Goal: Task Accomplishment & Management: Check status

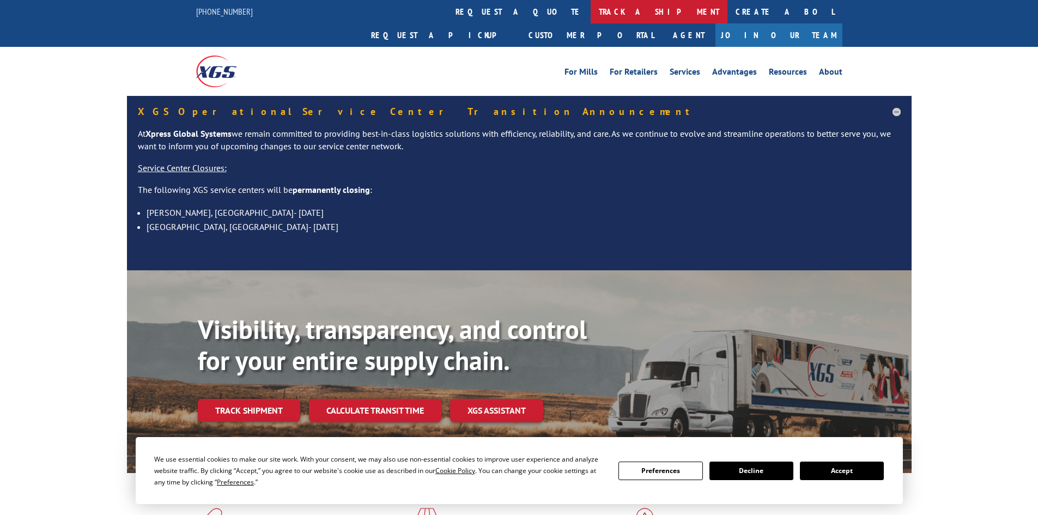
click at [590, 13] on link "track a shipment" at bounding box center [658, 11] width 137 height 23
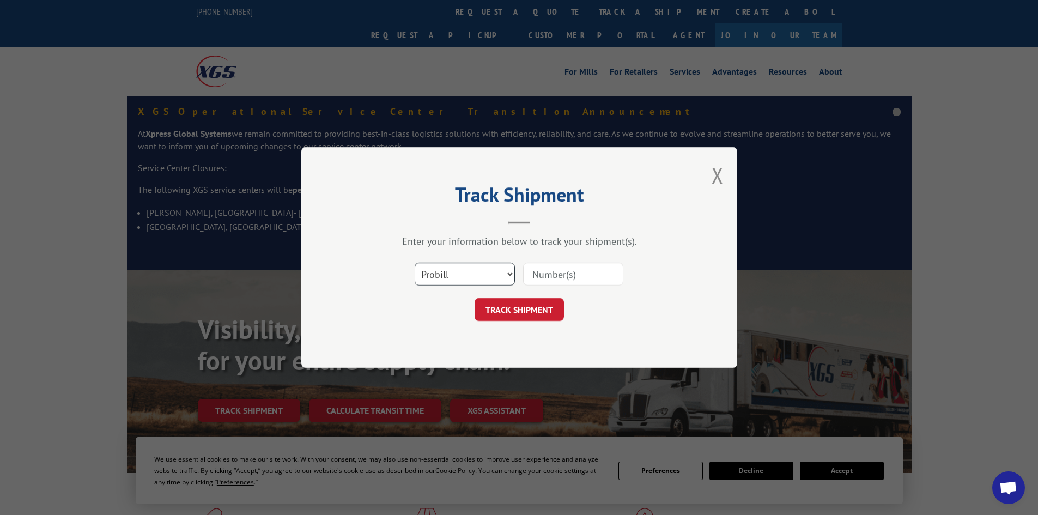
click at [464, 269] on select "Select category... Probill BOL PO" at bounding box center [464, 274] width 100 height 23
select select "bol"
click at [414, 263] on select "Select category... Probill BOL PO" at bounding box center [464, 274] width 100 height 23
click at [543, 274] on input at bounding box center [573, 274] width 100 height 23
paste input "5120830"
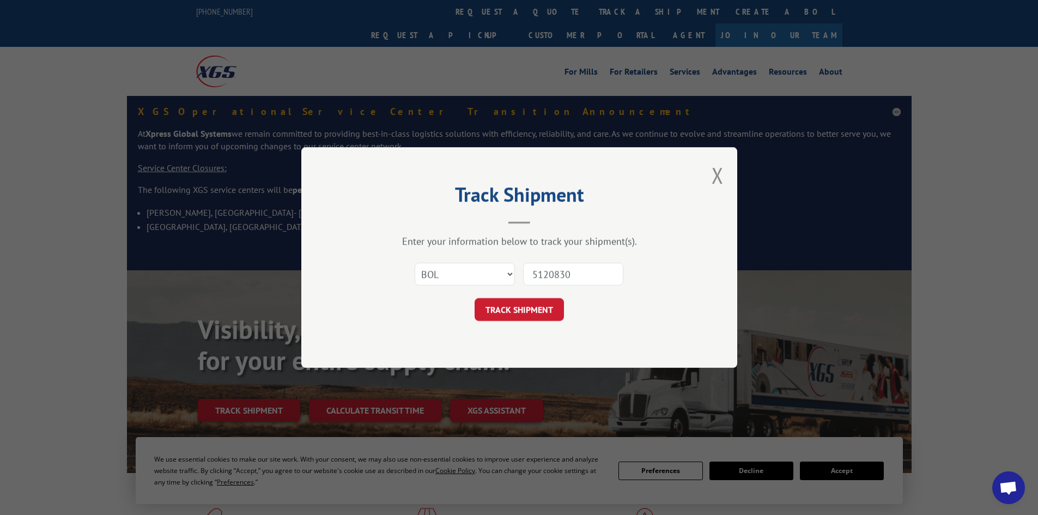
type input "5120830"
click at [474, 298] on button "TRACK SHIPMENT" at bounding box center [518, 309] width 89 height 23
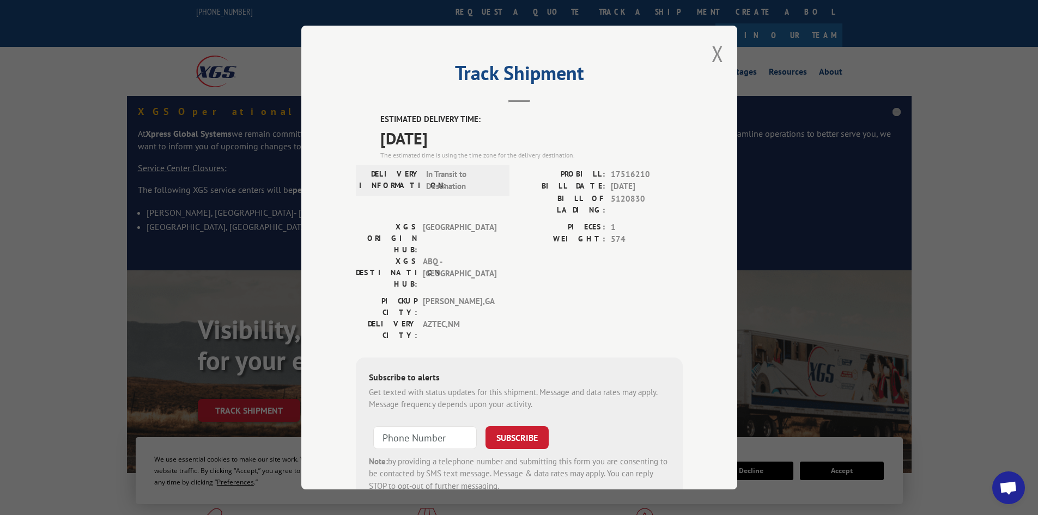
click at [720, 52] on div "Track Shipment ESTIMATED DELIVERY TIME: [DATE] The estimated time is using the …" at bounding box center [519, 257] width 436 height 463
click at [718, 52] on button "Close modal" at bounding box center [717, 53] width 12 height 29
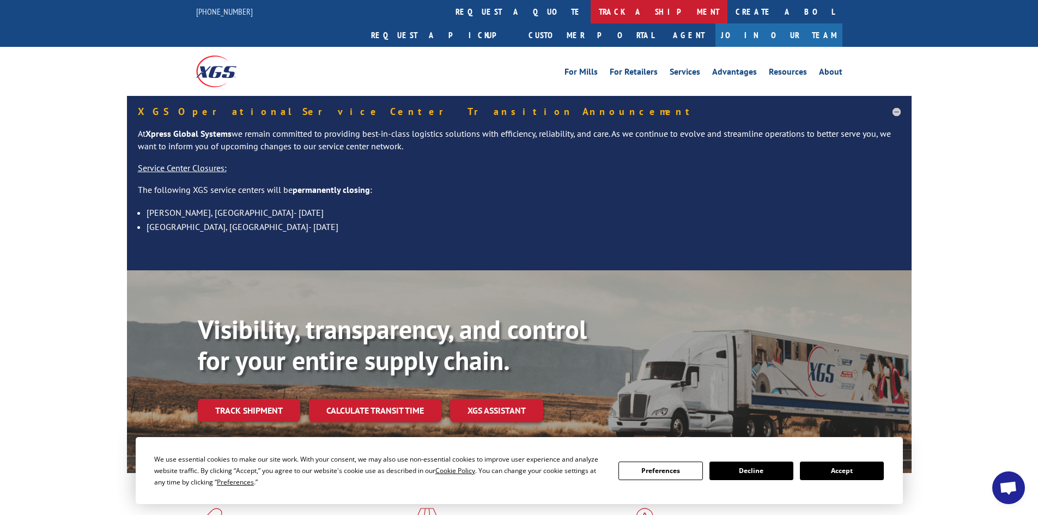
click at [590, 10] on link "track a shipment" at bounding box center [658, 11] width 137 height 23
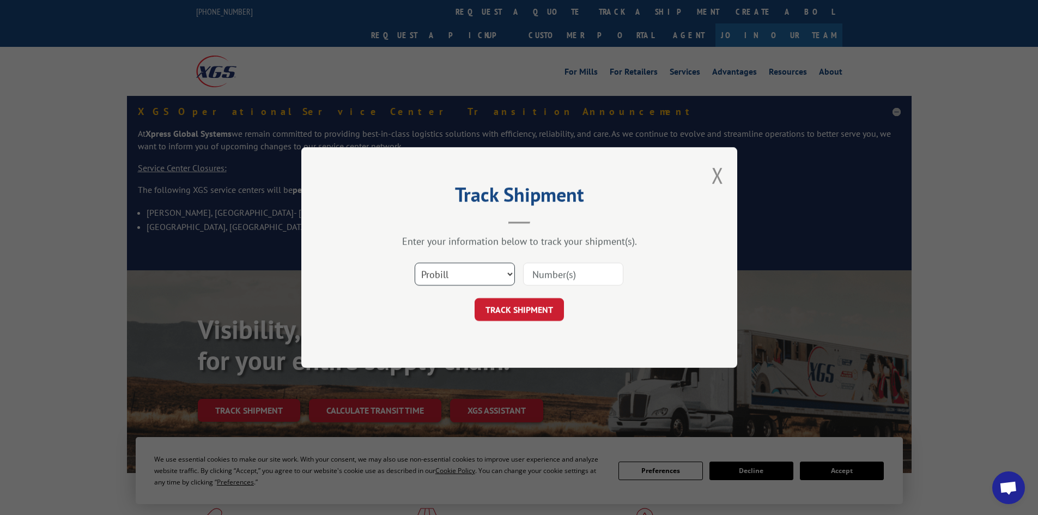
click at [438, 272] on select "Select category... Probill BOL PO" at bounding box center [464, 274] width 100 height 23
select select "bol"
click at [414, 263] on select "Select category... Probill BOL PO" at bounding box center [464, 274] width 100 height 23
click at [541, 267] on input at bounding box center [573, 274] width 100 height 23
paste input "6000839"
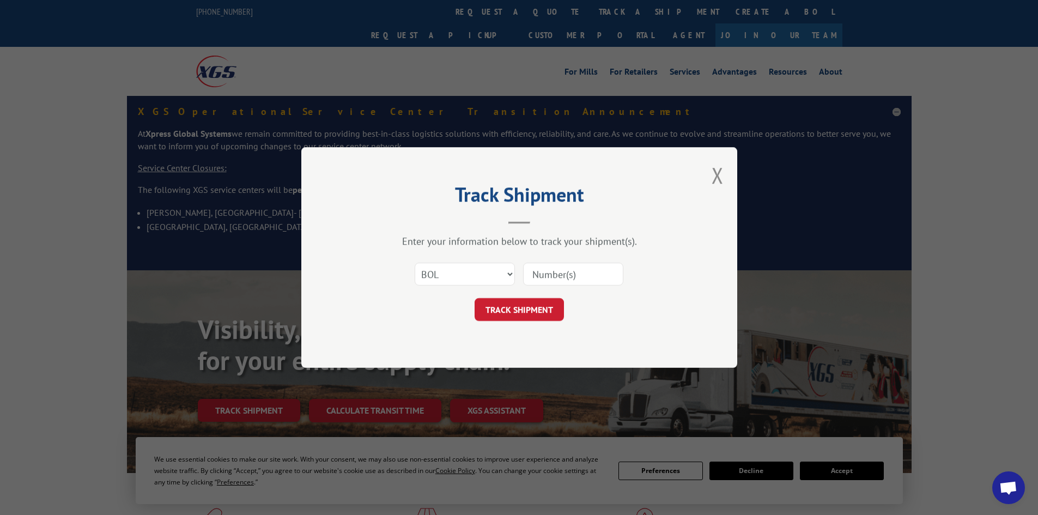
type input "6000839"
click button "TRACK SHIPMENT" at bounding box center [518, 309] width 89 height 23
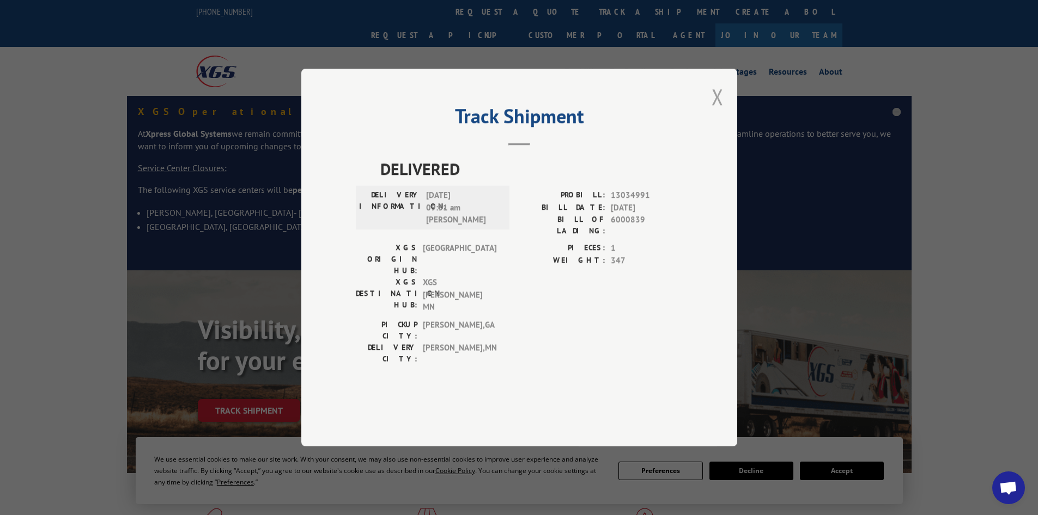
click at [715, 111] on button "Close modal" at bounding box center [717, 96] width 12 height 29
